Goal: Check status

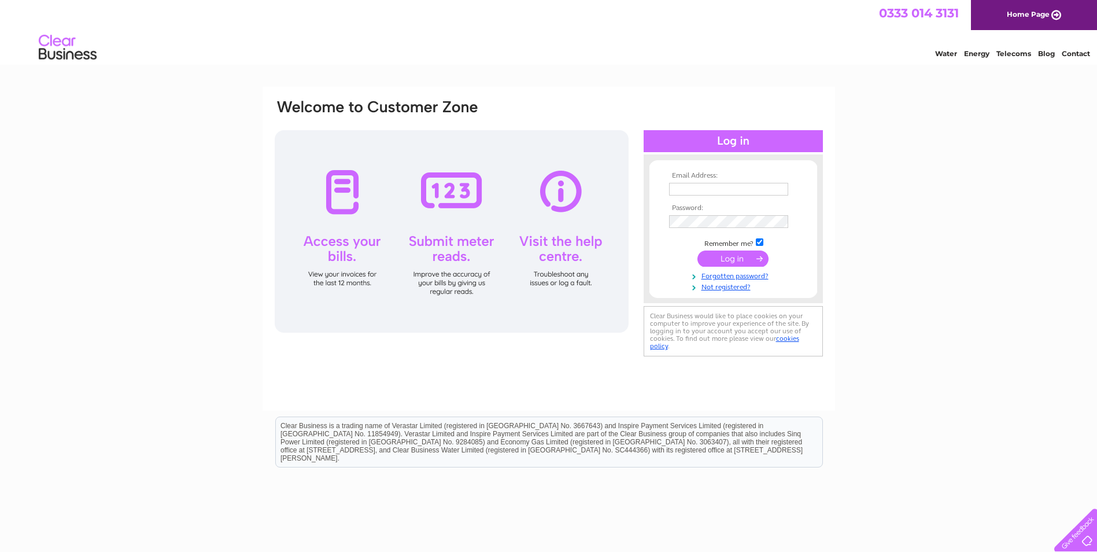
type input "[EMAIL_ADDRESS][DOMAIN_NAME]"
click at [730, 257] on input "submit" at bounding box center [732, 258] width 71 height 16
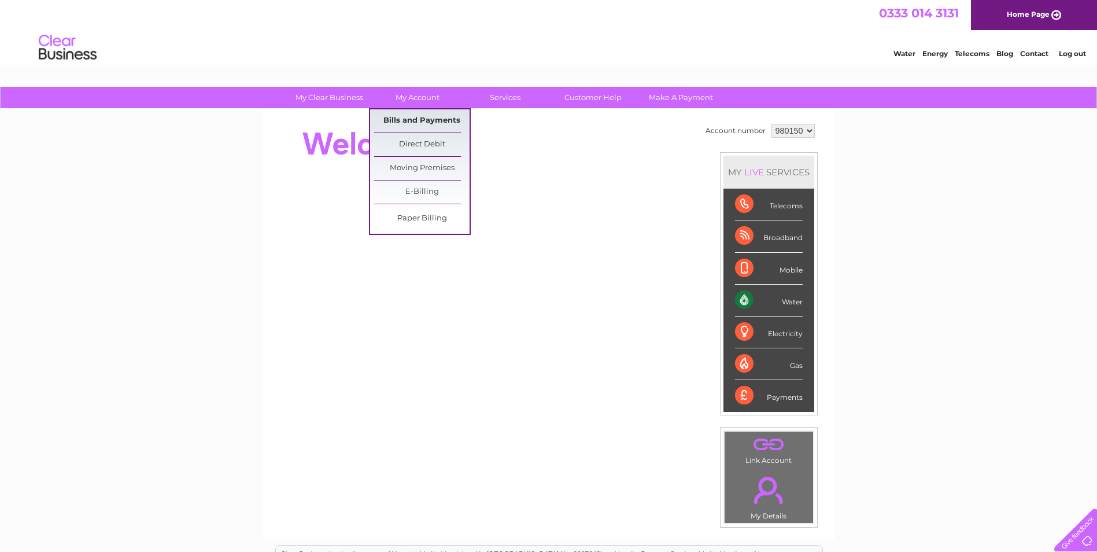
click at [407, 117] on link "Bills and Payments" at bounding box center [421, 120] width 95 height 23
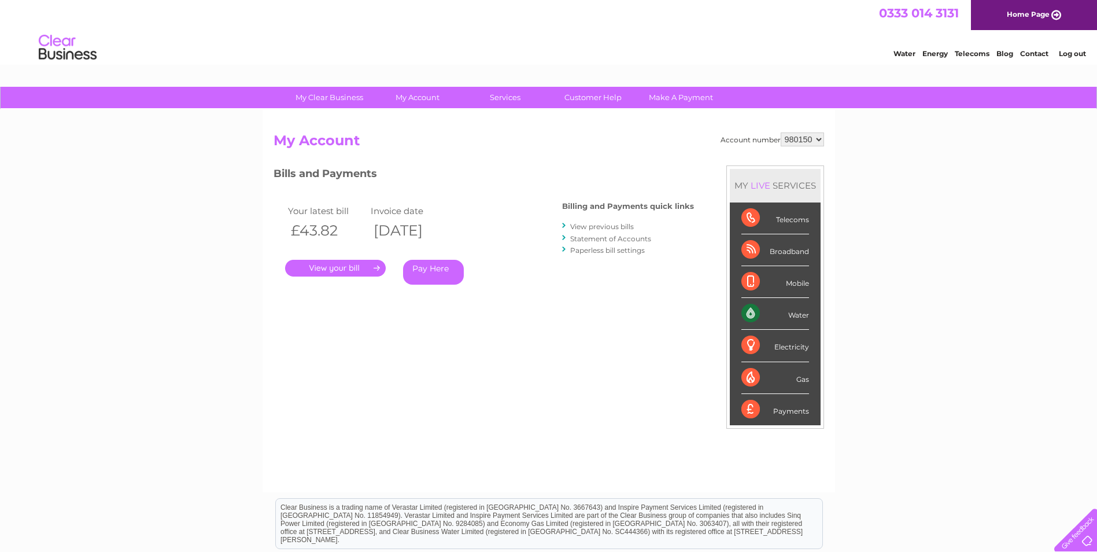
click at [348, 267] on link "." at bounding box center [335, 268] width 101 height 17
